Goal: Task Accomplishment & Management: Manage account settings

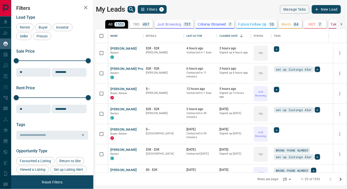
scroll to position [140, 247]
click at [284, 182] on body "Lead Transfers Claim Leads My Leads Tasks Opportunities Deals Campaigns Automat…" at bounding box center [173, 91] width 347 height 183
click at [284, 181] on li "100" at bounding box center [287, 180] width 13 height 8
type input "***"
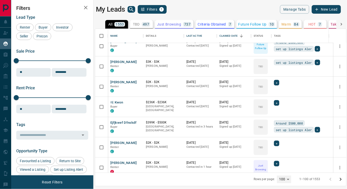
scroll to position [1668, 0]
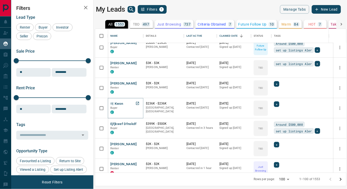
click at [115, 105] on button "에 Kwon" at bounding box center [116, 104] width 13 height 5
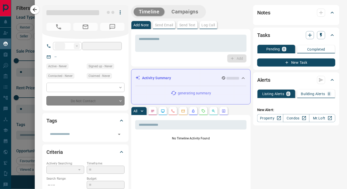
type input "**"
type input "**********"
type input "**"
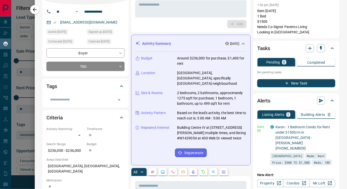
scroll to position [34, 0]
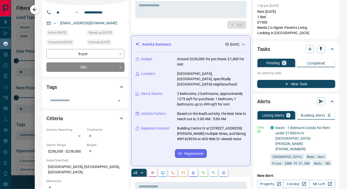
click at [162, 175] on button "button" at bounding box center [163, 173] width 8 height 8
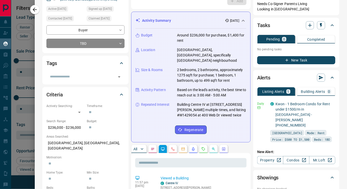
scroll to position [47, 0]
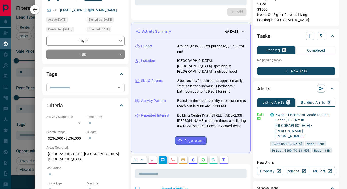
click at [91, 92] on div "​" at bounding box center [85, 87] width 78 height 9
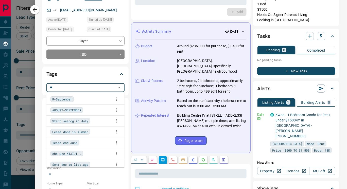
type input "***"
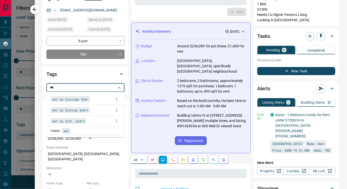
click at [79, 98] on span "set up listings Aler" at bounding box center [70, 99] width 36 height 5
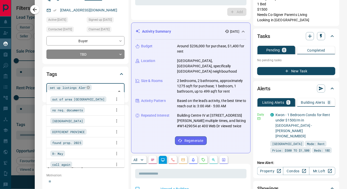
type input "*"
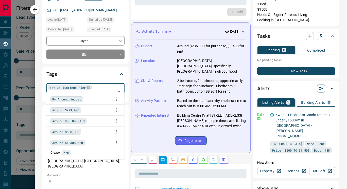
scroll to position [0, 0]
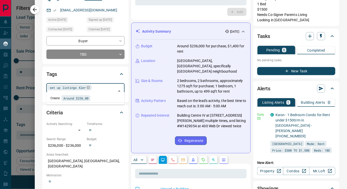
type input "**********"
click at [97, 98] on div "Create Around $236,000" at bounding box center [85, 99] width 70 height 6
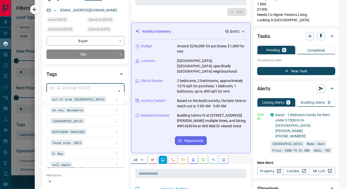
scroll to position [0, 0]
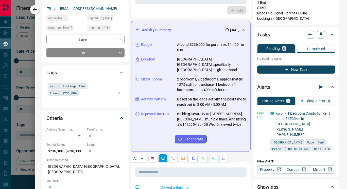
scroll to position [47, 0]
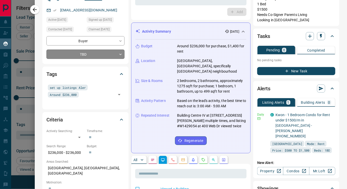
click at [100, 53] on body "Lead Transfers Claim Leads My Leads Tasks Opportunities Deals Campaigns Automat…" at bounding box center [173, 91] width 347 height 183
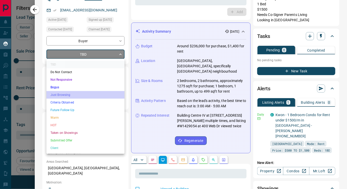
click at [89, 96] on li "Just Browsing" at bounding box center [85, 95] width 78 height 8
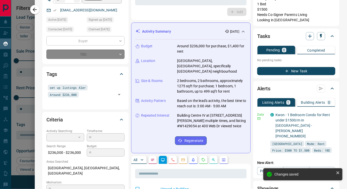
type input "*"
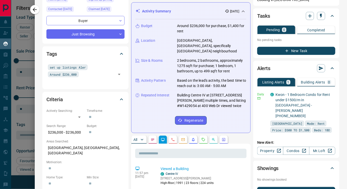
scroll to position [68, 0]
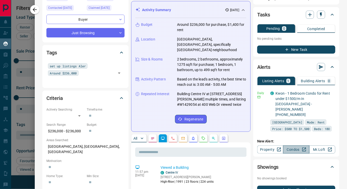
click at [290, 146] on link "Condos" at bounding box center [296, 150] width 26 height 8
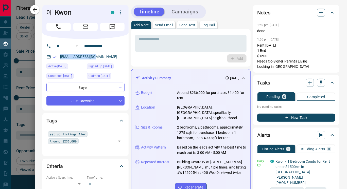
drag, startPoint x: 58, startPoint y: 55, endPoint x: 112, endPoint y: 54, distance: 53.7
click at [112, 54] on div "[EMAIL_ADDRESS][DOMAIN_NAME]" at bounding box center [85, 57] width 78 height 8
copy link "[EMAIL_ADDRESS][DOMAIN_NAME]"
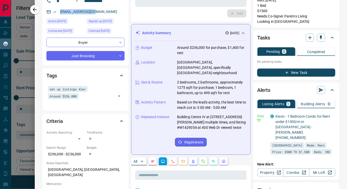
scroll to position [47, 0]
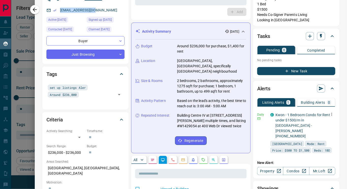
click at [331, 114] on icon "button" at bounding box center [331, 114] width 1 height 3
click at [324, 140] on li "Delete" at bounding box center [319, 140] width 22 height 8
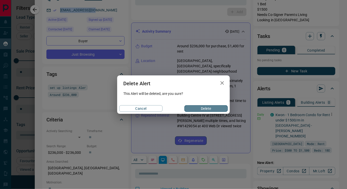
click at [207, 110] on button "Delete" at bounding box center [205, 108] width 43 height 7
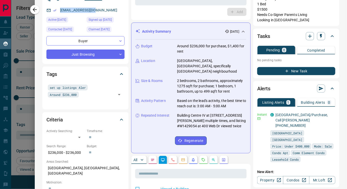
click at [127, 11] on div "**********" at bounding box center [85, 28] width 86 height 72
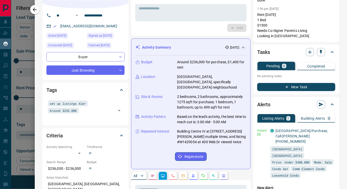
scroll to position [31, 0]
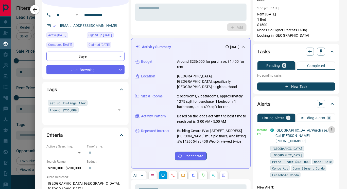
click at [329, 131] on icon "button" at bounding box center [331, 130] width 5 height 5
click at [323, 154] on li "Delete" at bounding box center [319, 156] width 22 height 8
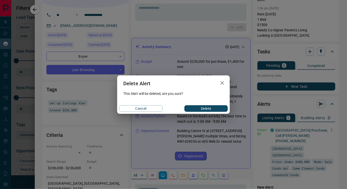
click at [214, 110] on button "Delete" at bounding box center [205, 108] width 43 height 7
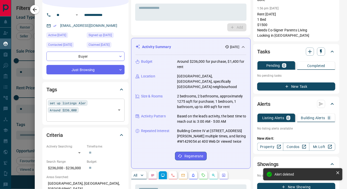
click at [84, 115] on input "text" at bounding box center [66, 118] width 36 height 6
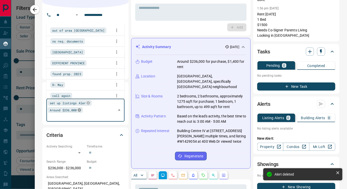
click at [78, 111] on icon at bounding box center [79, 110] width 3 height 3
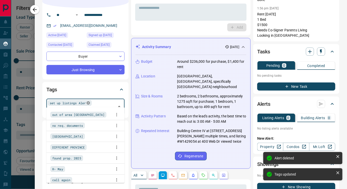
click at [87, 104] on icon at bounding box center [88, 103] width 4 height 4
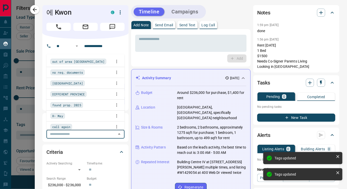
click at [126, 111] on div "**********" at bounding box center [85, 75] width 86 height 72
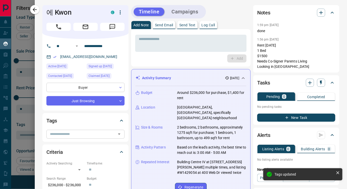
click at [95, 88] on body "Lead Transfers Claim Leads My Leads Tasks Opportunities Deals Campaigns Automat…" at bounding box center [173, 91] width 347 height 183
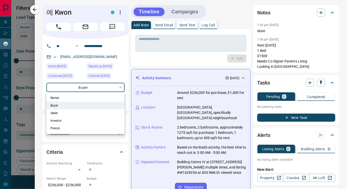
click at [127, 79] on div at bounding box center [173, 94] width 347 height 189
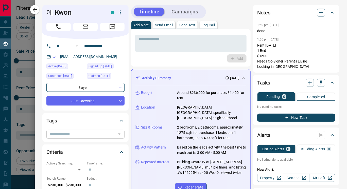
click at [92, 85] on body "Lead Transfers Claim Leads My Leads Tasks Opportunities Deals Campaigns Automat…" at bounding box center [173, 91] width 347 height 183
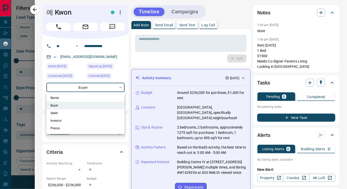
click at [66, 97] on li "Renter" at bounding box center [85, 98] width 78 height 8
click at [72, 103] on li "Buyer" at bounding box center [85, 106] width 78 height 8
type input "**********"
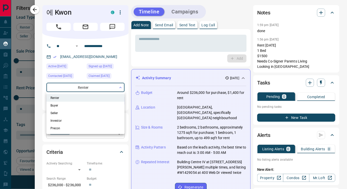
click at [126, 83] on div at bounding box center [173, 94] width 347 height 189
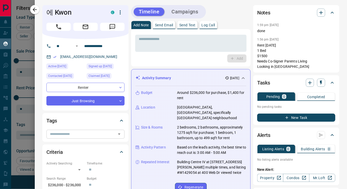
click at [120, 13] on icon "button" at bounding box center [120, 12] width 6 height 6
click at [114, 31] on li "Reallocate" at bounding box center [110, 30] width 30 height 8
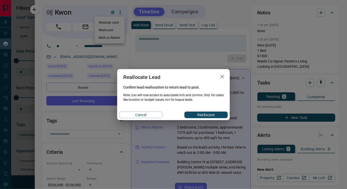
click at [203, 115] on button "Reallocate" at bounding box center [205, 115] width 43 height 7
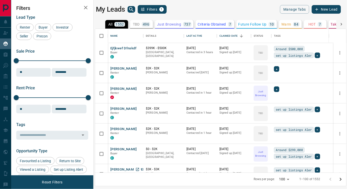
scroll to position [1723, 0]
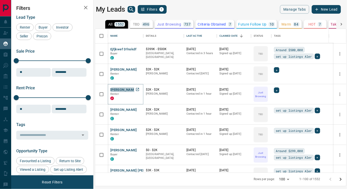
click at [123, 88] on button "[PERSON_NAME]" at bounding box center [123, 90] width 27 height 5
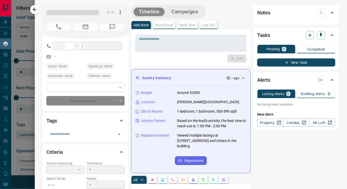
type input "**"
type input "**********"
type input "*"
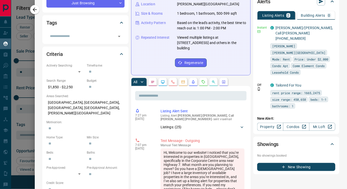
scroll to position [99, 0]
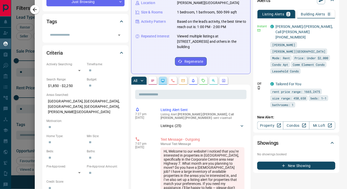
click at [161, 85] on button "button" at bounding box center [163, 81] width 8 height 8
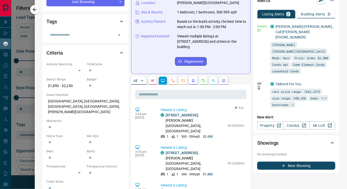
scroll to position [0, 0]
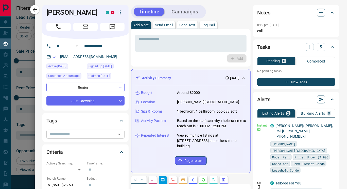
click at [83, 134] on input "text" at bounding box center [81, 135] width 67 height 6
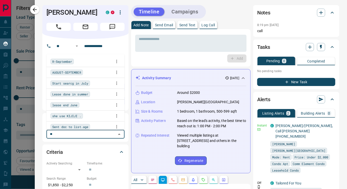
type input "***"
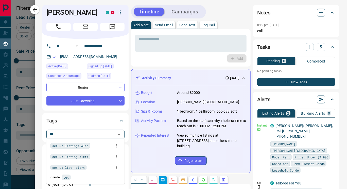
click at [86, 143] on div "set up listings Aler" at bounding box center [70, 146] width 40 height 6
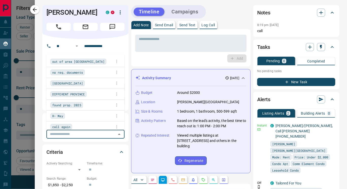
scroll to position [140, 247]
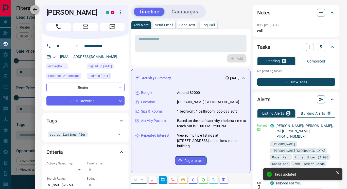
click at [34, 11] on icon "button" at bounding box center [35, 10] width 4 height 4
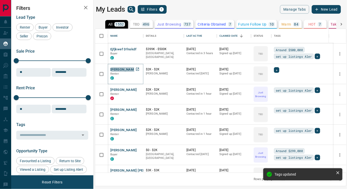
click at [125, 70] on button "[PERSON_NAME]" at bounding box center [123, 69] width 27 height 5
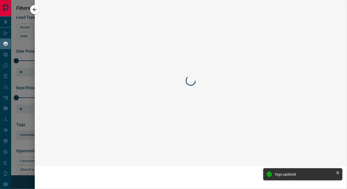
click at [125, 70] on div at bounding box center [173, 94] width 347 height 189
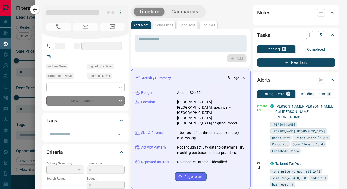
type input "**"
type input "**********"
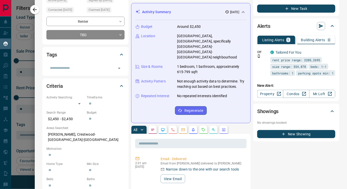
scroll to position [67, 0]
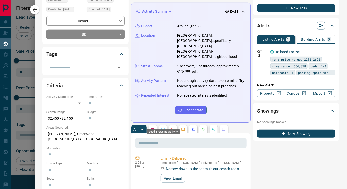
click at [162, 127] on icon "Lead Browsing Activity" at bounding box center [163, 129] width 4 height 4
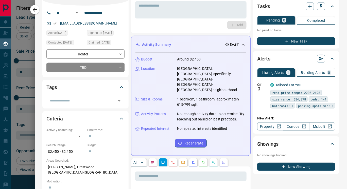
scroll to position [33, 0]
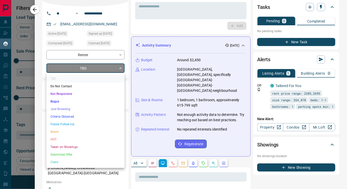
click at [93, 70] on body "Lead Transfers Claim Leads My Leads Tasks Opportunities Deals Campaigns Automat…" at bounding box center [173, 91] width 347 height 183
click at [84, 109] on li "Just Browsing" at bounding box center [85, 109] width 78 height 8
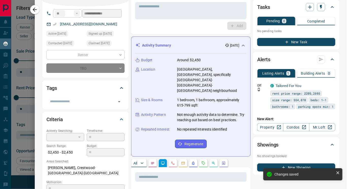
type input "*"
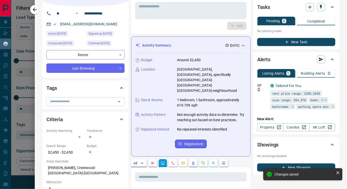
click at [78, 104] on input "text" at bounding box center [81, 102] width 67 height 6
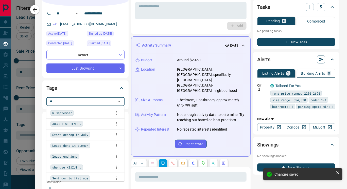
type input "***"
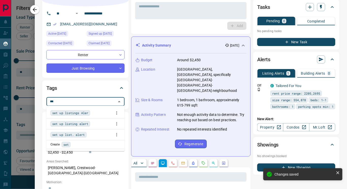
click at [79, 115] on span "set up listings Aler" at bounding box center [70, 113] width 36 height 5
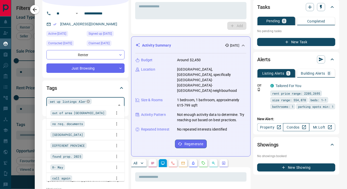
click at [287, 130] on link "Condos" at bounding box center [296, 127] width 26 height 8
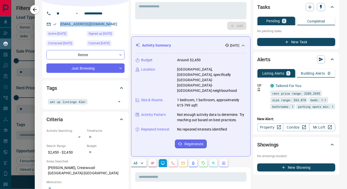
drag, startPoint x: 58, startPoint y: 23, endPoint x: 121, endPoint y: 27, distance: 63.2
click at [121, 27] on div "[EMAIL_ADDRESS][DOMAIN_NAME]" at bounding box center [85, 24] width 78 height 8
copy link "[EMAIL_ADDRESS][DOMAIN_NAME]"
click at [127, 88] on div "Tags set up listings Aler ​" at bounding box center [85, 95] width 86 height 29
